Goal: Task Accomplishment & Management: Use online tool/utility

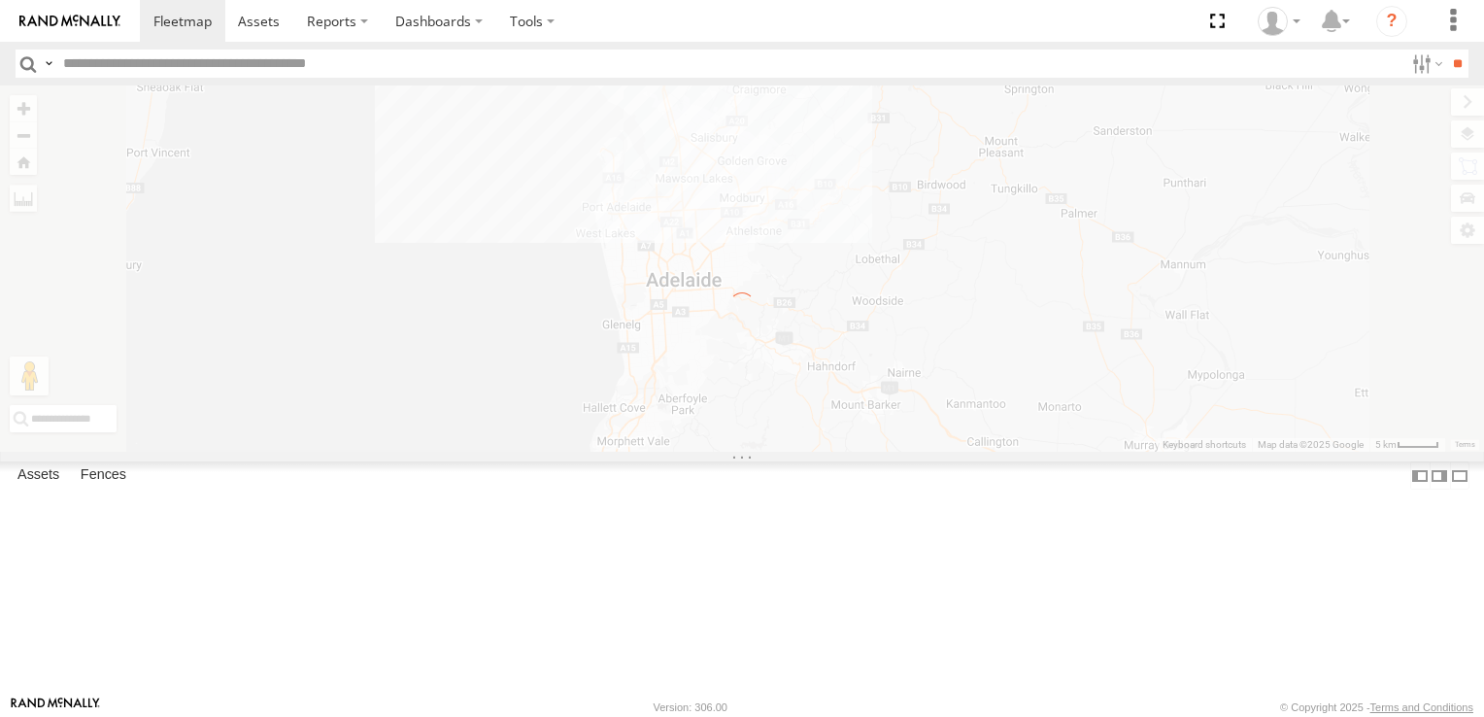
click at [0, 0] on label "×" at bounding box center [0, 0] width 0 height 0
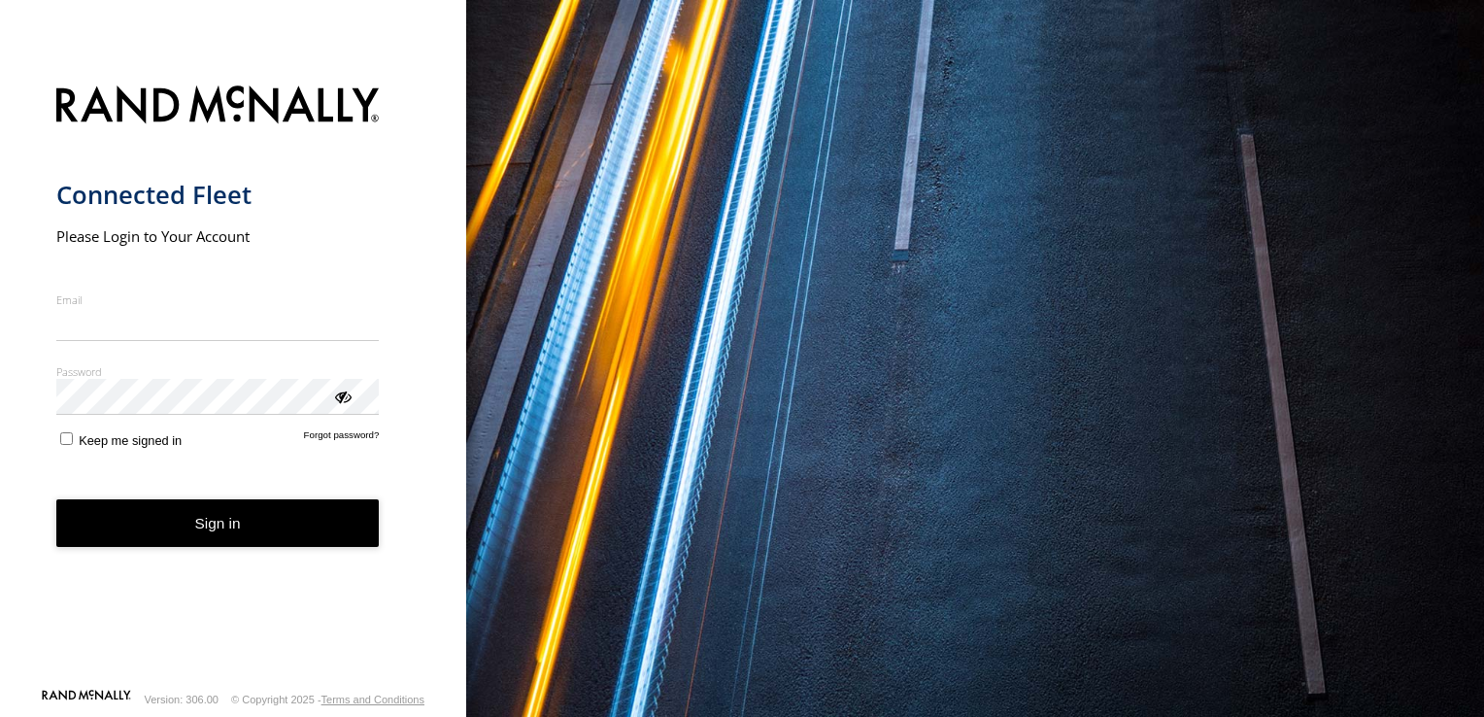
type input "**********"
click at [64, 457] on form "**********" at bounding box center [233, 381] width 355 height 614
click at [214, 517] on button "Sign in" at bounding box center [217, 523] width 323 height 48
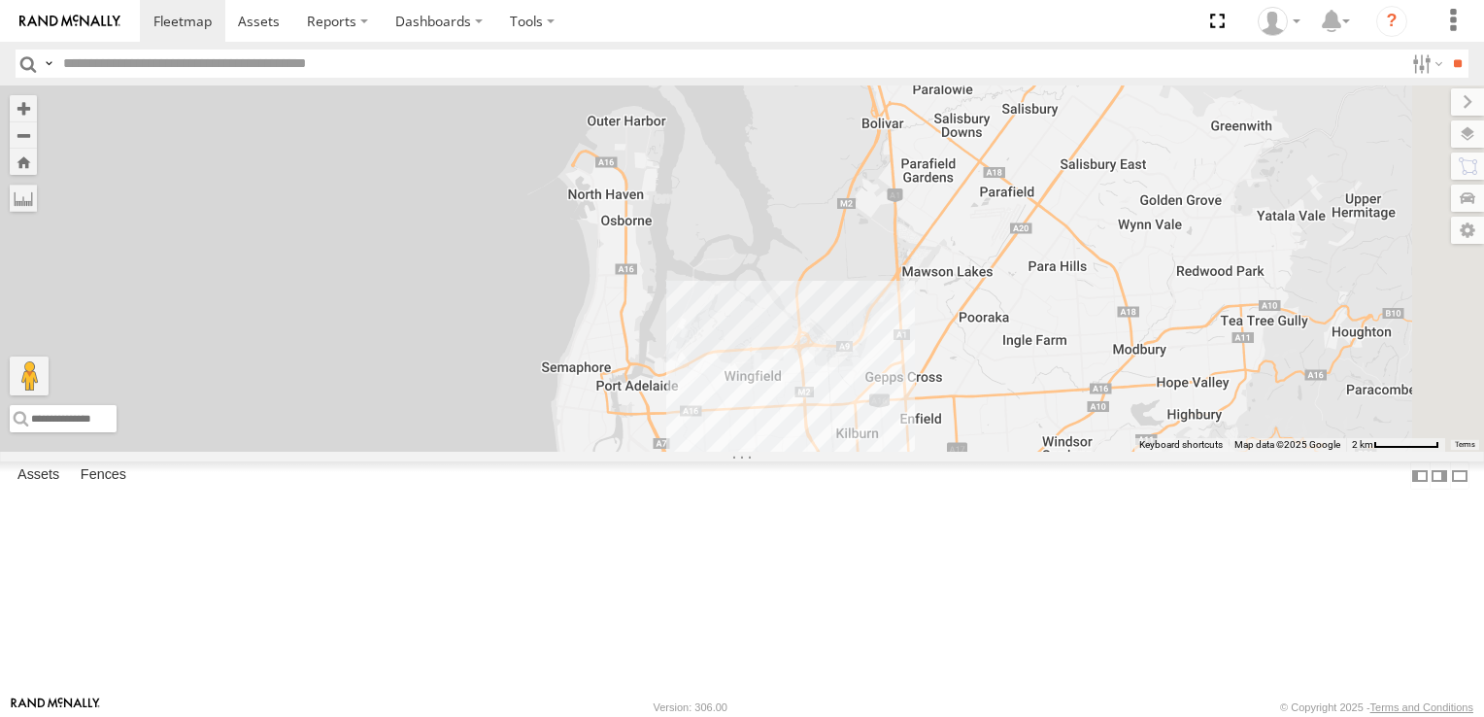
drag, startPoint x: 1152, startPoint y: 148, endPoint x: 1076, endPoint y: 592, distance: 450.3
click at [999, 716] on html at bounding box center [742, 358] width 1484 height 717
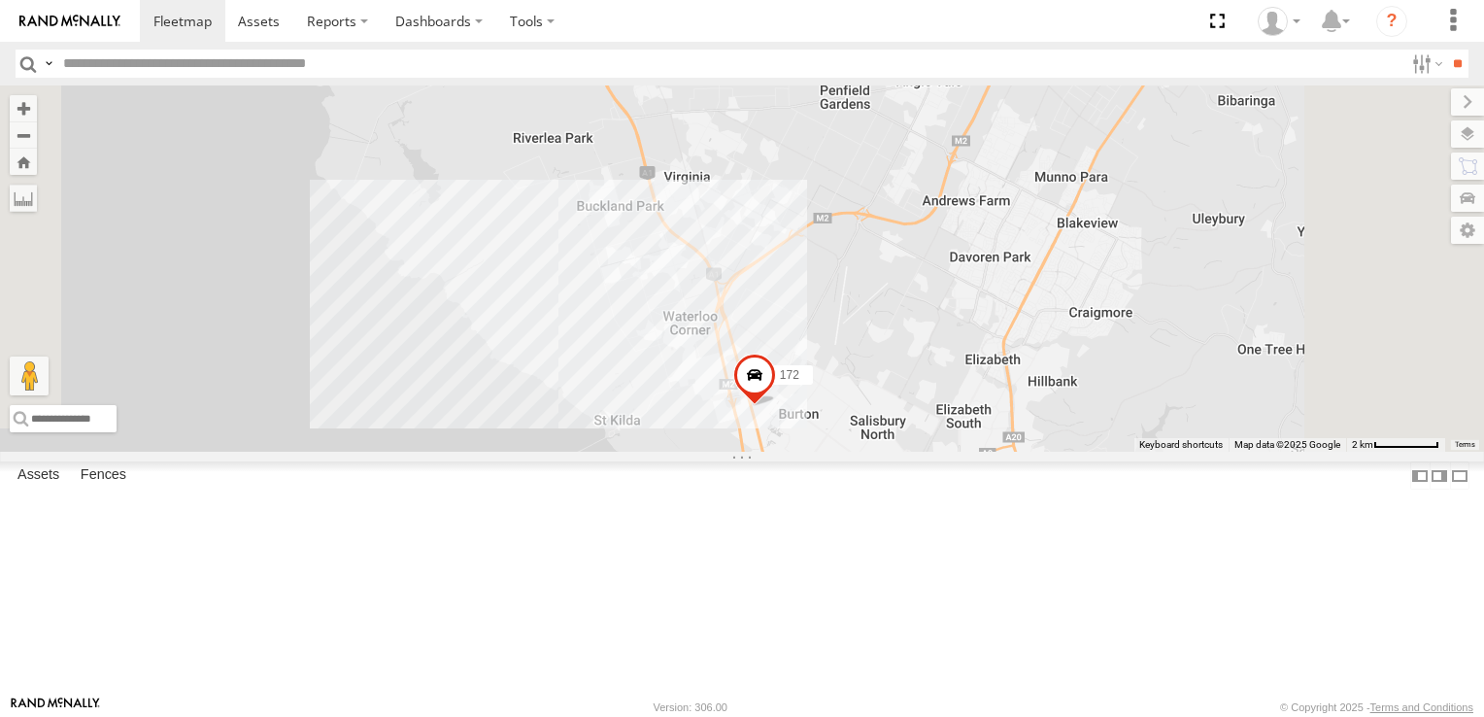
drag, startPoint x: 1082, startPoint y: 259, endPoint x: 980, endPoint y: 741, distance: 492.5
click at [980, 716] on html at bounding box center [742, 358] width 1484 height 717
click at [611, 273] on div "2" at bounding box center [591, 253] width 39 height 39
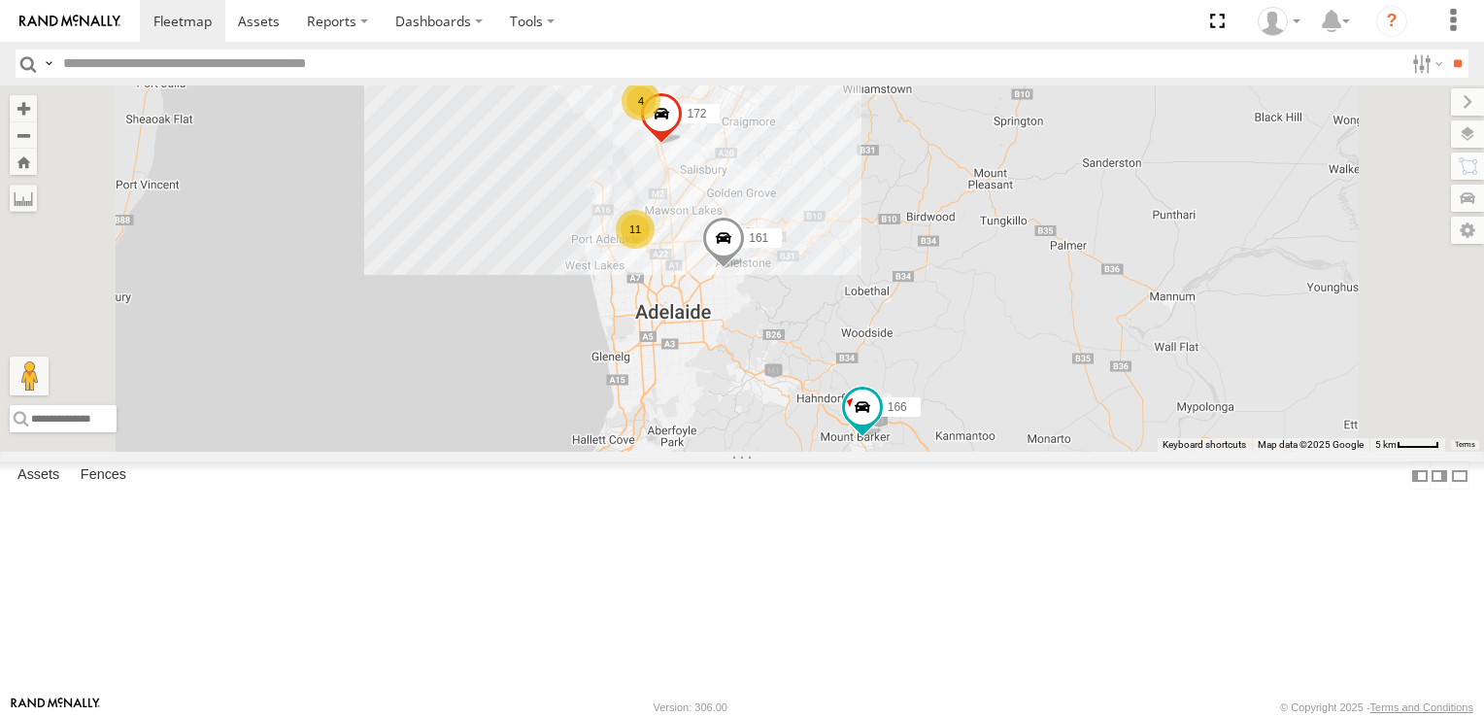
click at [655, 249] on div "11" at bounding box center [635, 229] width 39 height 39
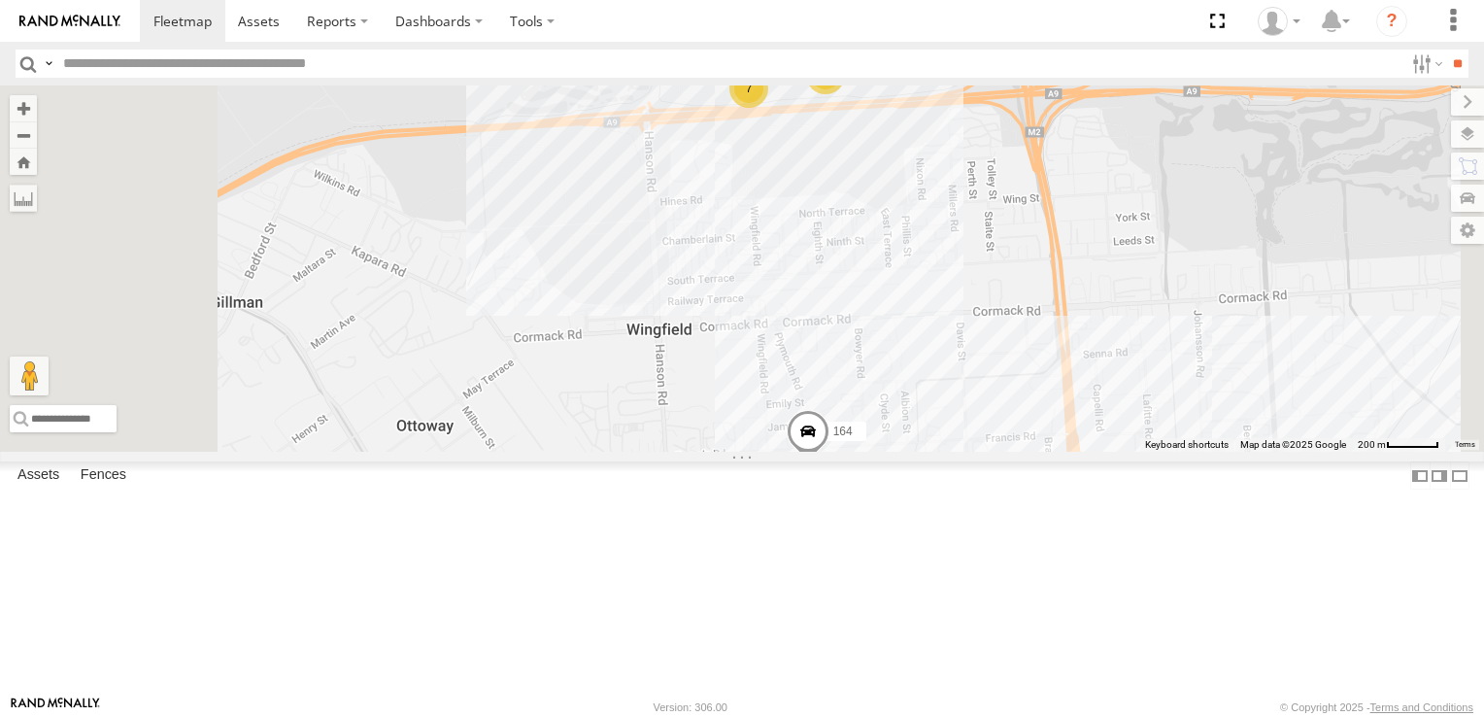
click at [768, 108] on div "7" at bounding box center [748, 88] width 39 height 39
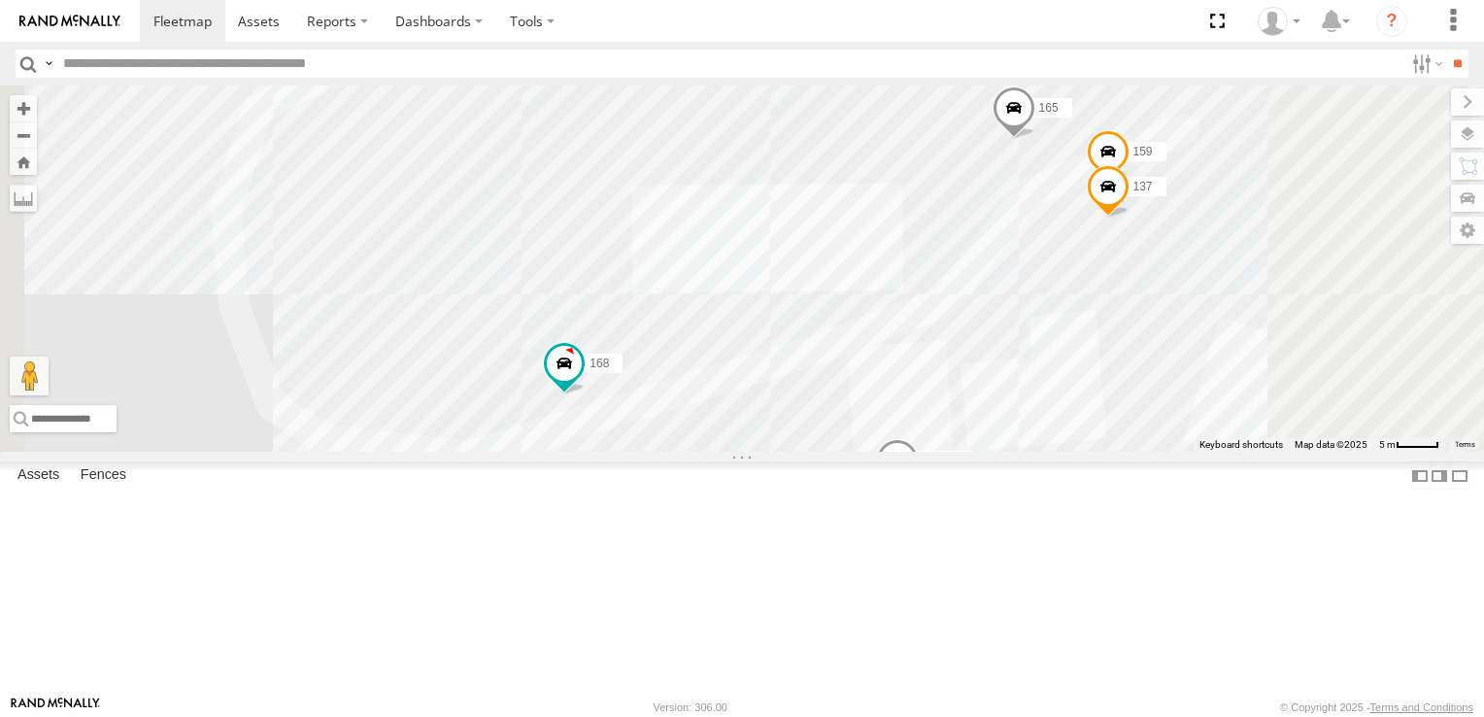
drag, startPoint x: 1037, startPoint y: 536, endPoint x: 1017, endPoint y: 482, distance: 58.1
click at [1017, 452] on div "161 172 166 178 164 168 160 Arb Quin 176 165 137 159" at bounding box center [742, 268] width 1484 height 366
